Goal: Information Seeking & Learning: Compare options

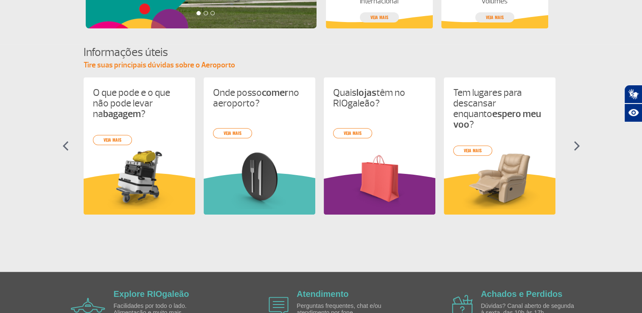
scroll to position [373, 0]
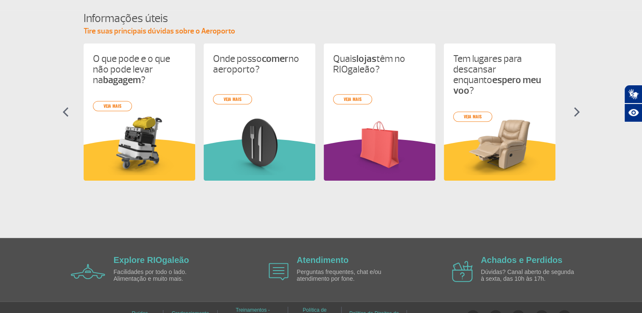
click at [572, 77] on section "Informações úteis Tire suas principais dúvidas sobre o Aeroporto O que pode e o…" at bounding box center [321, 103] width 642 height 185
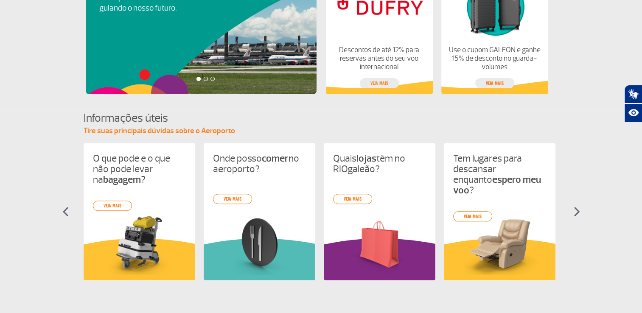
scroll to position [393, 0]
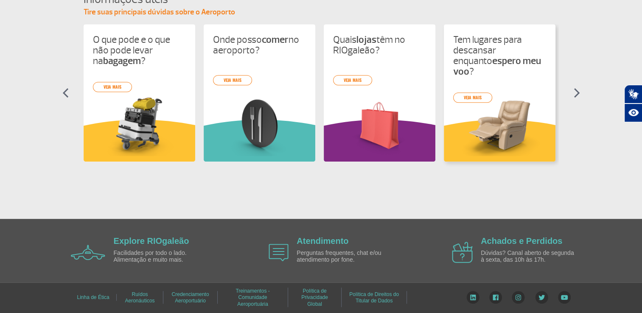
click at [453, 103] on div "O que pode e o que não pode levar na bagagem ? veja mais Onde posso comer no ae…" at bounding box center [321, 100] width 475 height 153
click at [463, 93] on link "veja mais" at bounding box center [472, 98] width 39 height 10
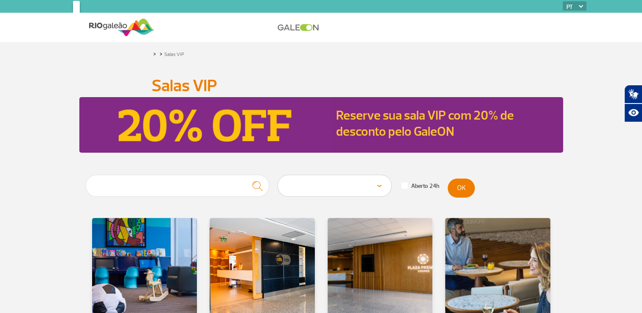
click at [590, 126] on div "Reserve sua sala VIP com 20% de desconto pelo GaleON" at bounding box center [321, 125] width 642 height 56
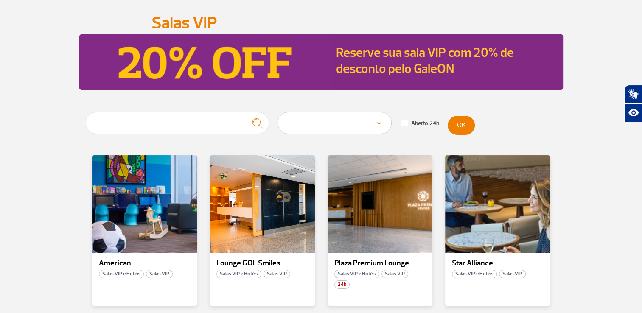
scroll to position [46, 0]
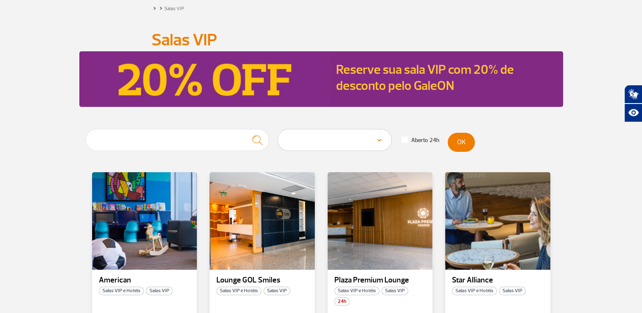
click at [379, 136] on select "Área Pública (antes do Raio-X) Desembarque Área Pública Desembarque Internacion…" at bounding box center [334, 139] width 113 height 21
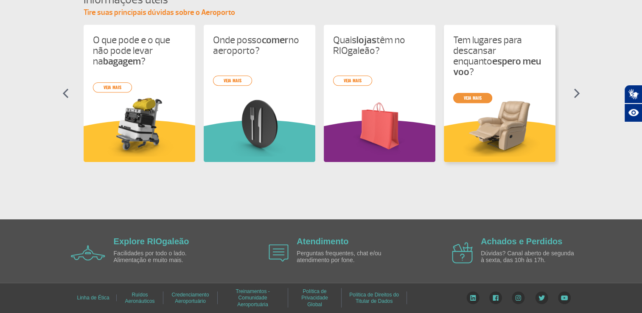
click at [464, 87] on div "O que pode e o que não pode levar na bagagem ? veja mais Onde posso comer no ae…" at bounding box center [321, 101] width 475 height 153
click at [464, 93] on link "veja mais" at bounding box center [472, 98] width 39 height 10
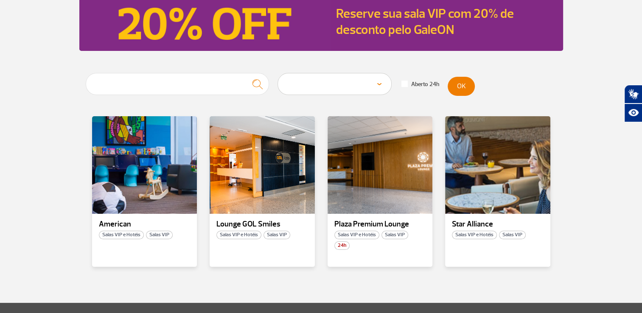
scroll to position [119, 0]
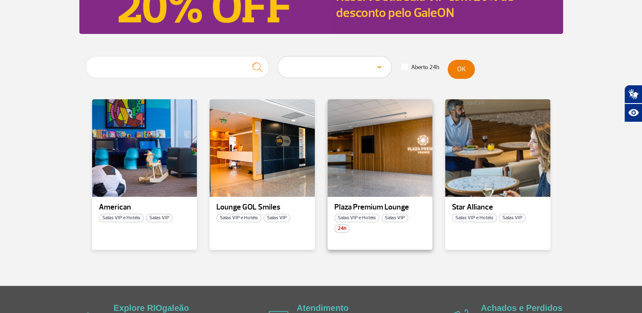
click at [362, 214] on span "Salas VIP e Hotéis" at bounding box center [356, 218] width 45 height 8
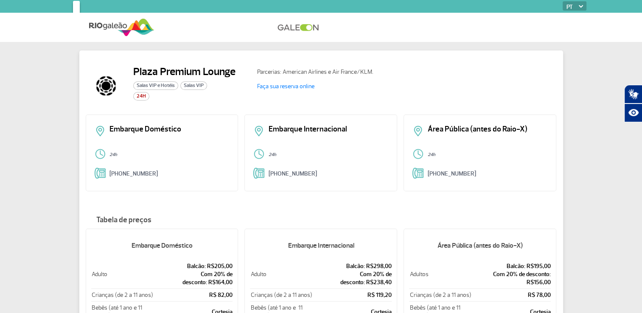
click at [609, 180] on div "Plaza Premium Lounge Salas VIP e Hotéis Salas VIP 24H Parcerias: American Airli…" at bounding box center [321, 213] width 642 height 342
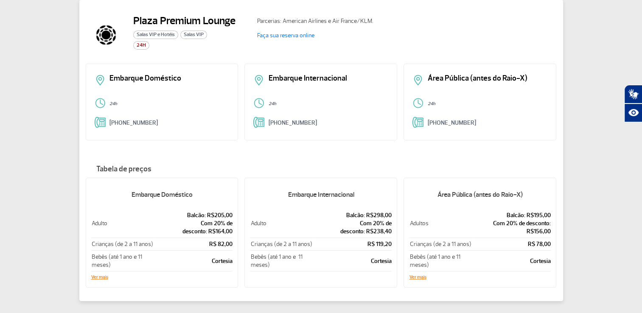
scroll to position [85, 0]
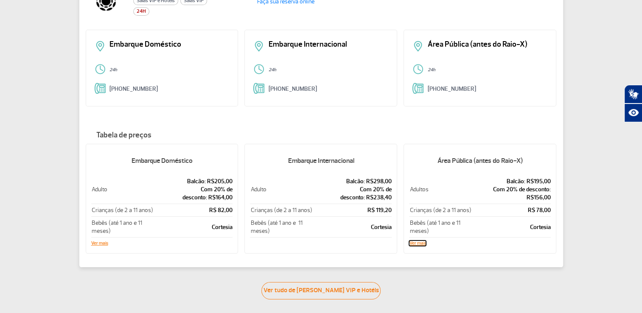
click at [421, 241] on button "Ver mais" at bounding box center [417, 243] width 17 height 5
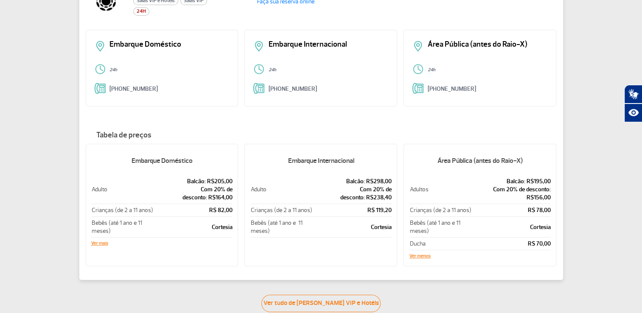
click at [590, 202] on div "Plaza Premium Lounge Salas VIP e Hotéis Salas VIP 24H Parcerias: American Airli…" at bounding box center [321, 134] width 642 height 355
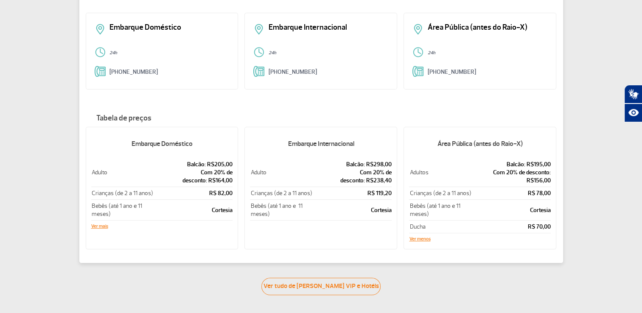
scroll to position [0, 0]
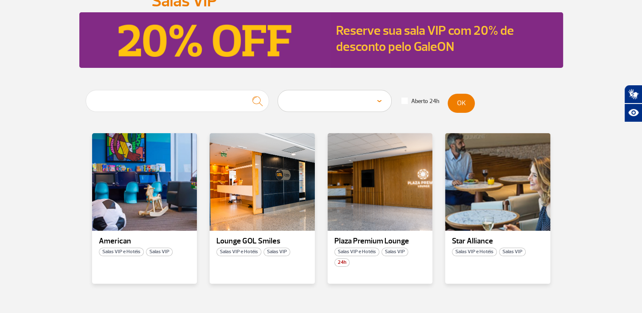
scroll to position [136, 0]
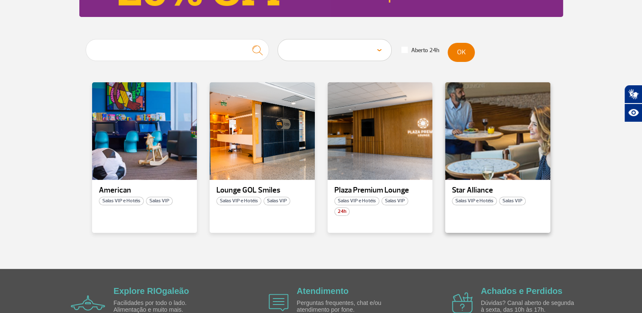
click at [477, 197] on span "Salas VIP e Hotéis" at bounding box center [474, 201] width 45 height 8
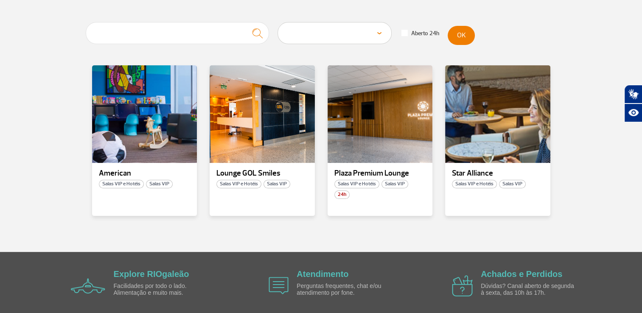
scroll to position [182, 0]
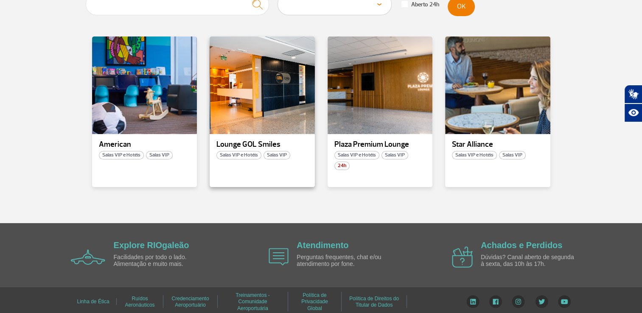
click at [230, 151] on span "Salas VIP e Hotéis" at bounding box center [238, 155] width 45 height 8
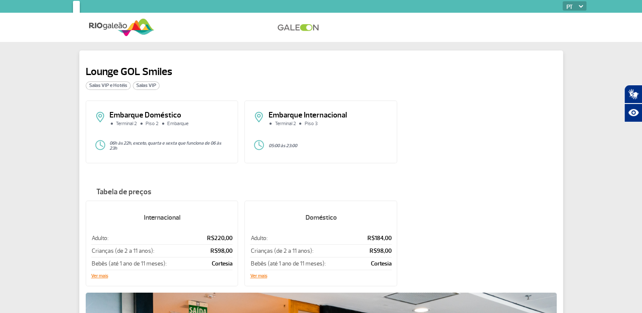
scroll to position [17, 0]
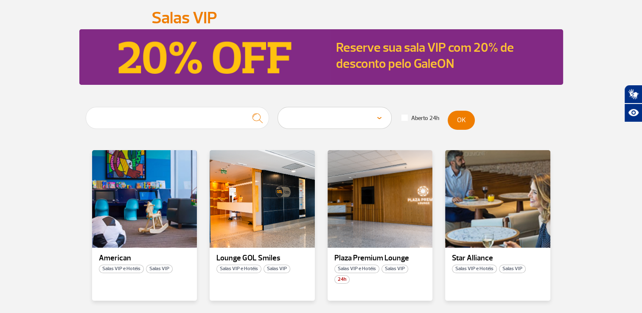
scroll to position [85, 0]
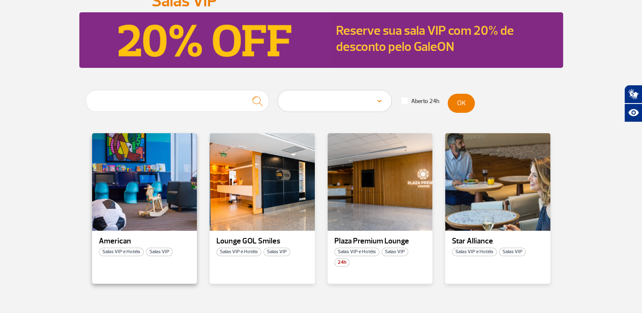
click at [131, 249] on span "Salas VIP e Hotéis" at bounding box center [121, 252] width 45 height 8
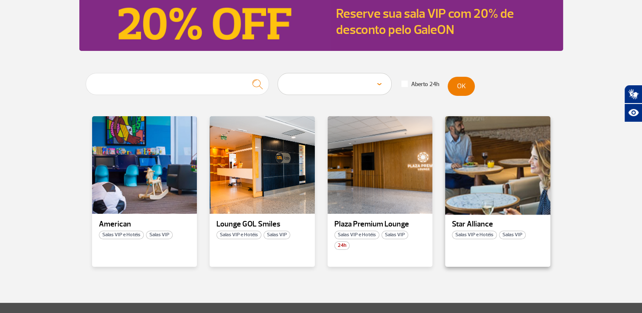
scroll to position [136, 0]
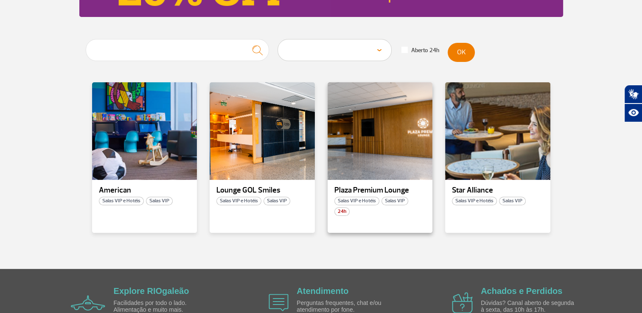
click at [390, 197] on span "Salas VIP" at bounding box center [395, 201] width 27 height 8
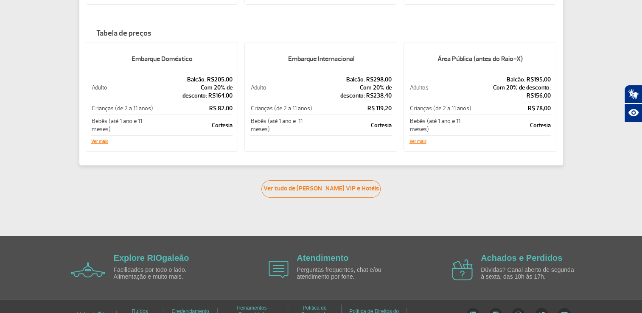
scroll to position [198, 0]
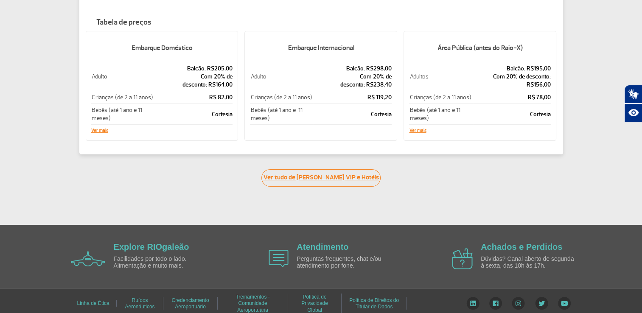
click at [359, 177] on link "Ver tudo de Salas VIP e Hotéis" at bounding box center [320, 177] width 119 height 17
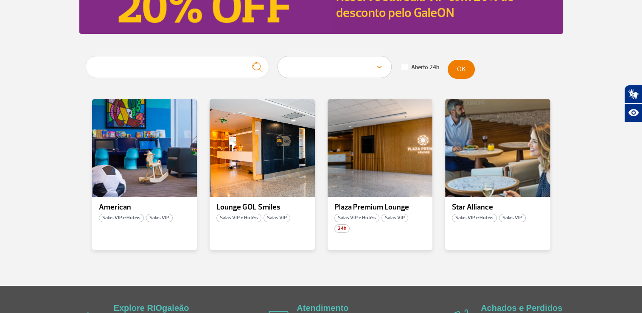
scroll to position [182, 0]
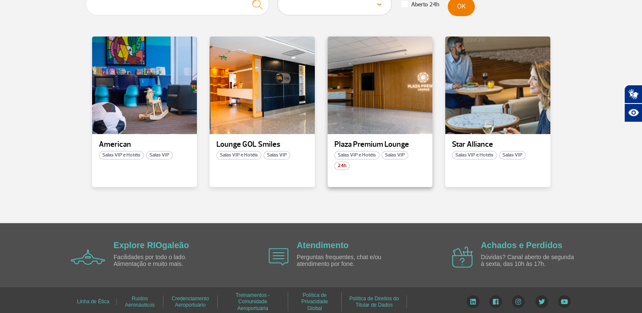
click at [376, 162] on div "24h" at bounding box center [380, 166] width 105 height 8
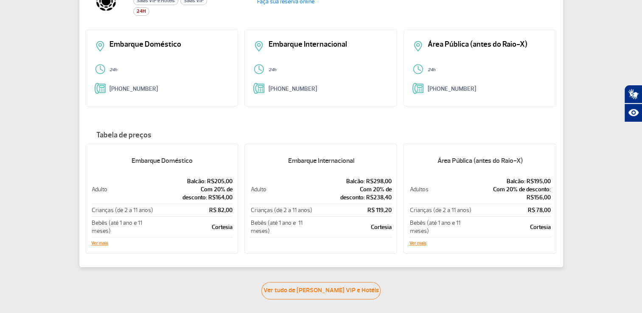
scroll to position [153, 0]
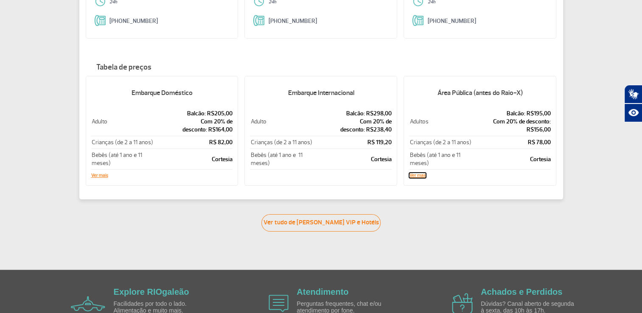
click at [421, 173] on button "Ver mais" at bounding box center [417, 175] width 17 height 5
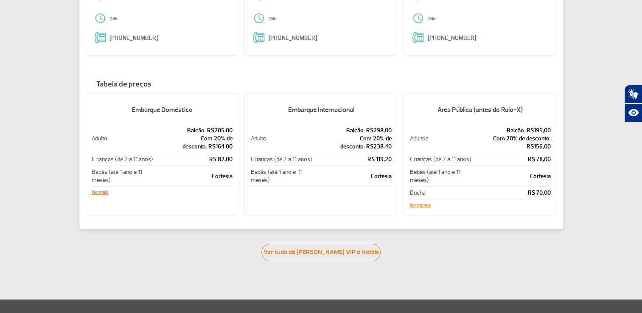
scroll to position [0, 0]
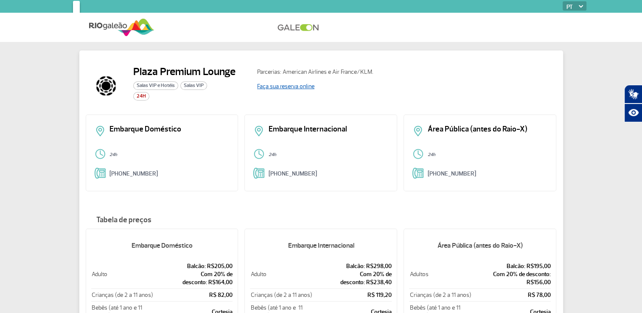
click at [300, 87] on link "Faça sua reserva online" at bounding box center [285, 86] width 57 height 7
